Goal: Information Seeking & Learning: Learn about a topic

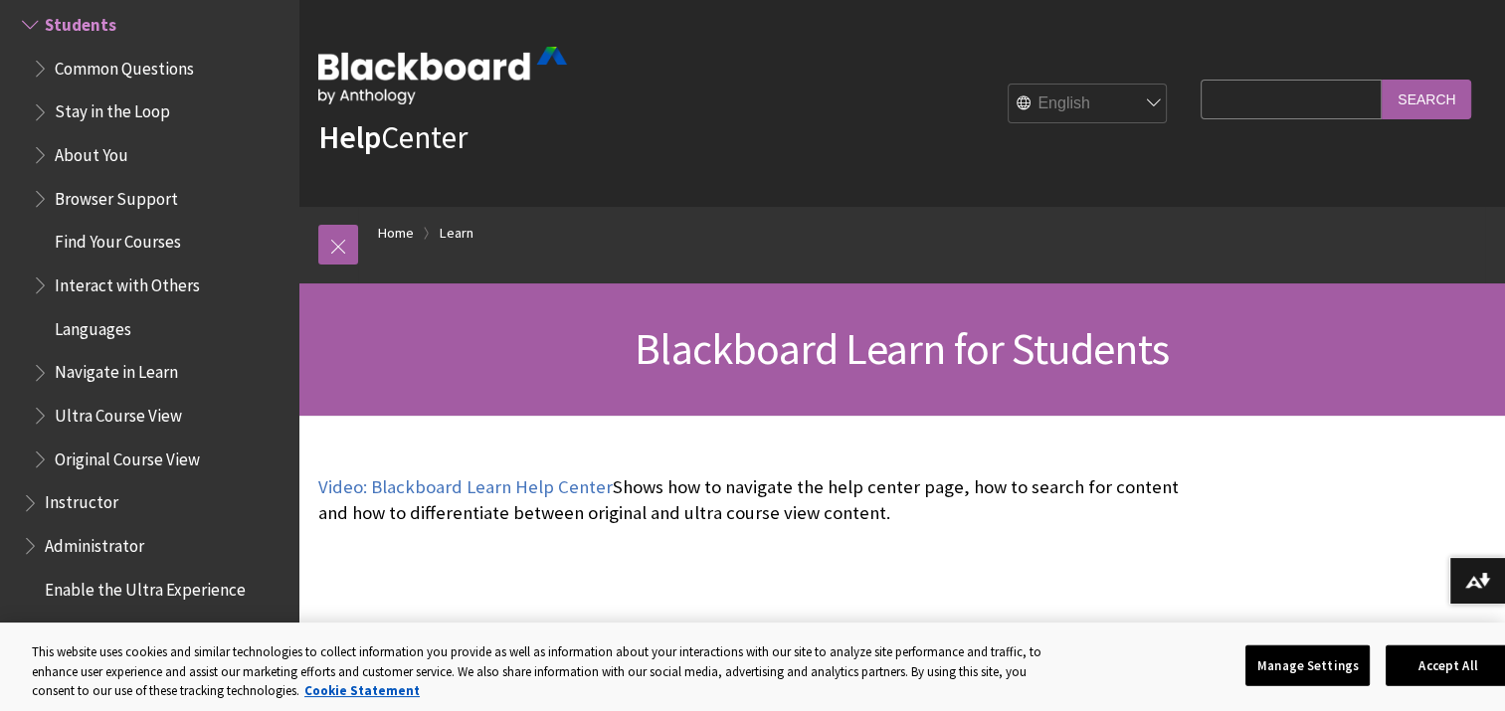
scroll to position [1939, 0]
click at [151, 237] on span "Find Your Courses" at bounding box center [118, 238] width 126 height 27
